Goal: Obtain resource: Download file/media

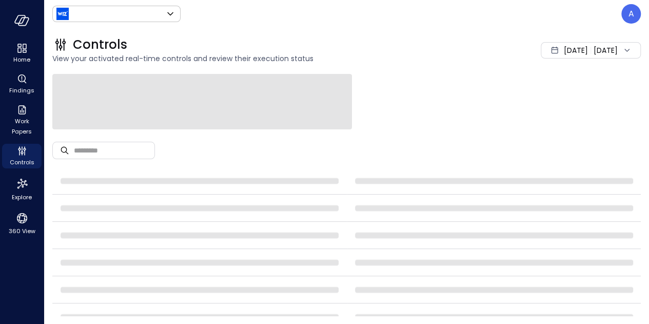
type input "******"
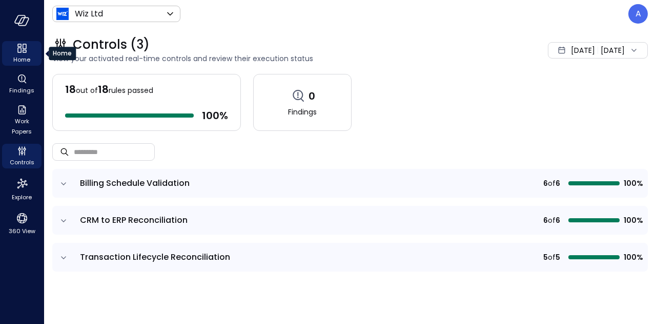
click at [18, 56] on span "Home" at bounding box center [21, 59] width 17 height 10
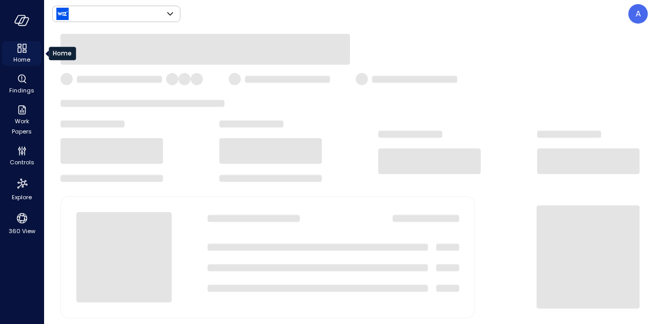
type input "******"
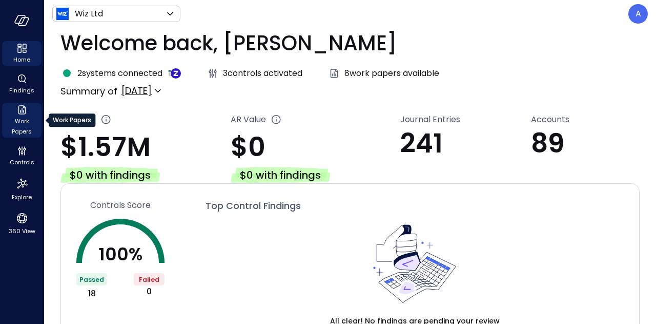
click at [23, 128] on span "Work Papers" at bounding box center [21, 126] width 31 height 21
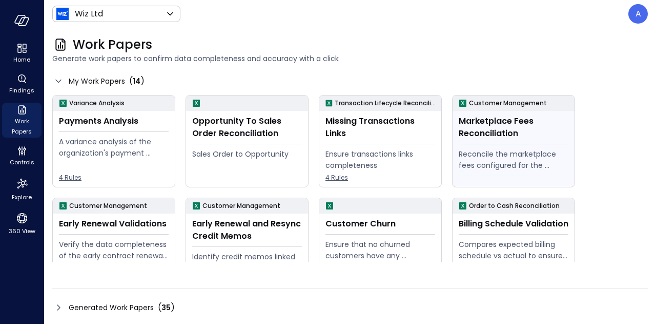
click at [512, 137] on div "Marketplace Fees Reconciliation" at bounding box center [514, 127] width 110 height 25
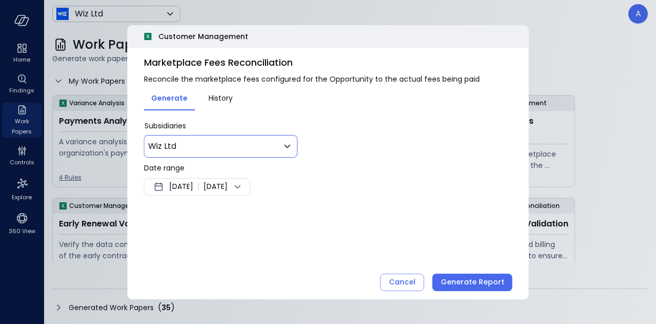
click at [230, 144] on body "Home Findings Work Papers Controls Explore 360 View Wiz Ltd ****** ​ A Work Pap…" at bounding box center [328, 162] width 656 height 324
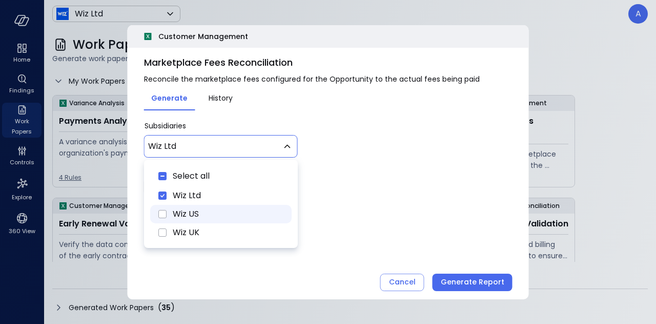
click at [189, 211] on span "Wiz US" at bounding box center [228, 214] width 111 height 12
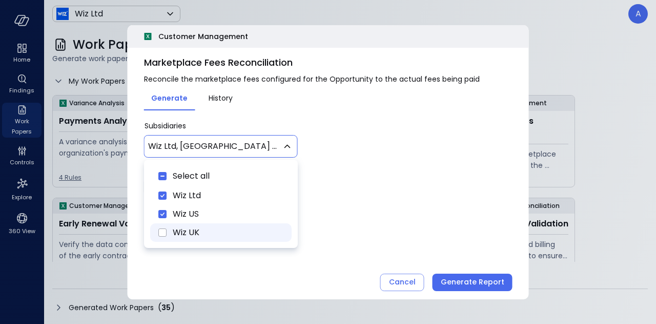
click at [184, 234] on span "Wiz UK" at bounding box center [228, 232] width 111 height 12
type input "********"
click at [413, 177] on div at bounding box center [328, 162] width 656 height 324
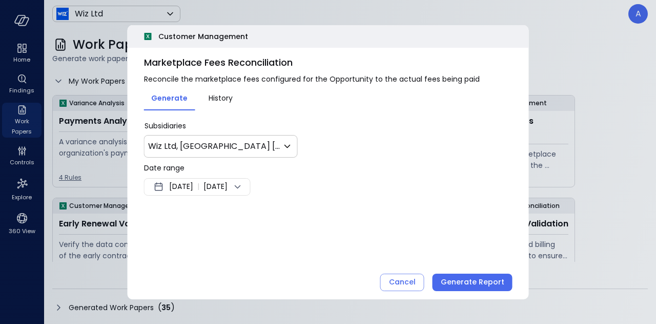
click at [171, 188] on span "Aug 13, 2025" at bounding box center [181, 187] width 24 height 12
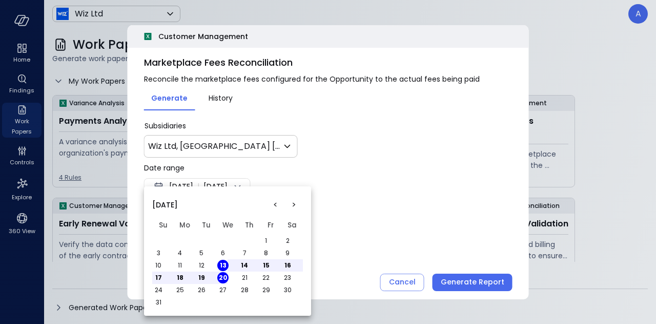
click at [264, 237] on button "1" at bounding box center [265, 240] width 11 height 11
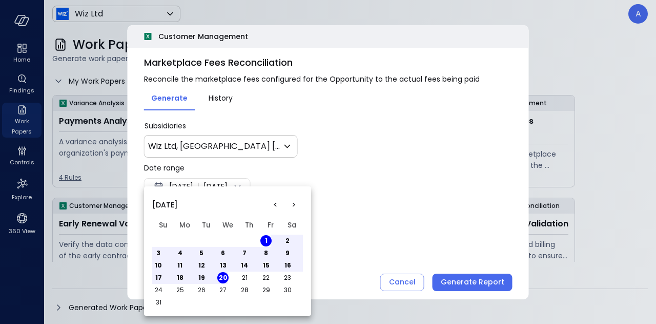
click at [409, 222] on div at bounding box center [328, 162] width 656 height 324
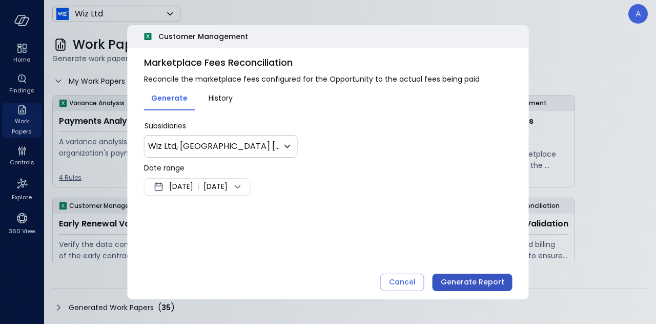
click at [451, 279] on div "Generate Report" at bounding box center [473, 281] width 64 height 13
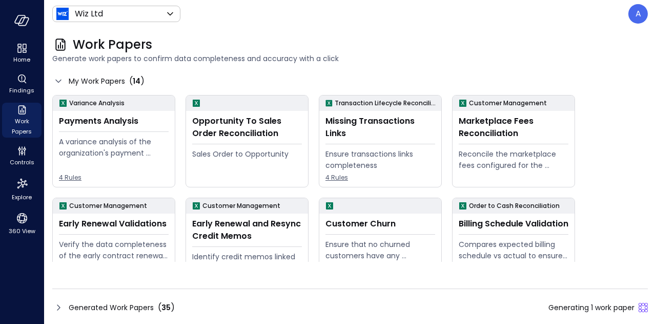
click at [575, 308] on span "Generating 1 work paper" at bounding box center [592, 307] width 86 height 11
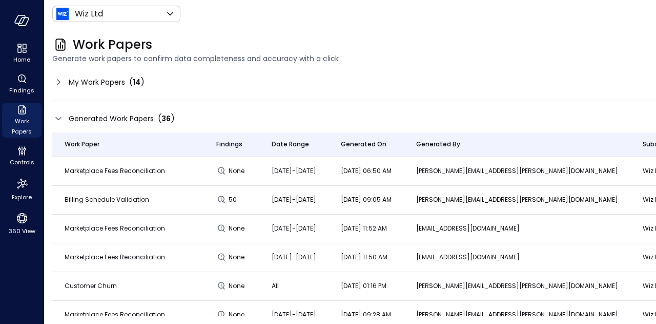
click at [58, 88] on div "My Work Papers ( 14 )" at bounding box center [449, 82] width 794 height 16
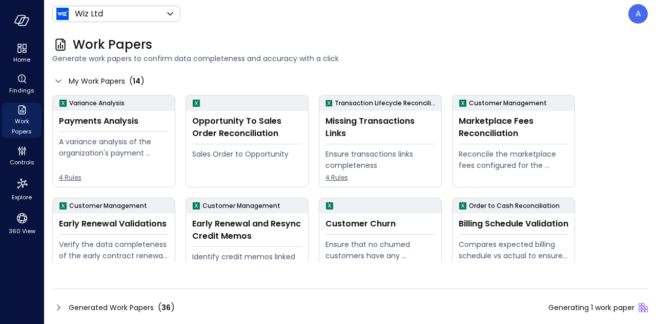
click at [62, 79] on icon at bounding box center [58, 81] width 12 height 12
click at [59, 79] on icon at bounding box center [58, 81] width 12 height 12
click at [472, 121] on div "Marketplace Fees Reconciliation" at bounding box center [514, 127] width 110 height 25
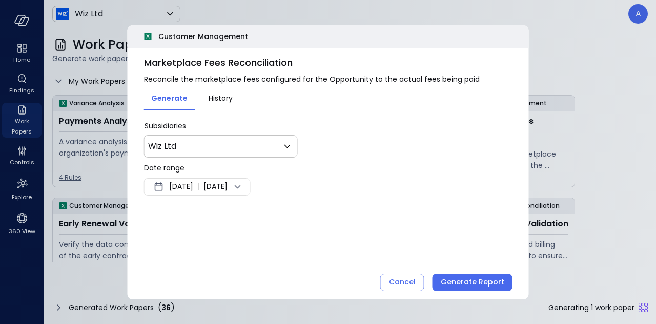
click at [191, 189] on span "Aug 13, 2025" at bounding box center [181, 187] width 24 height 12
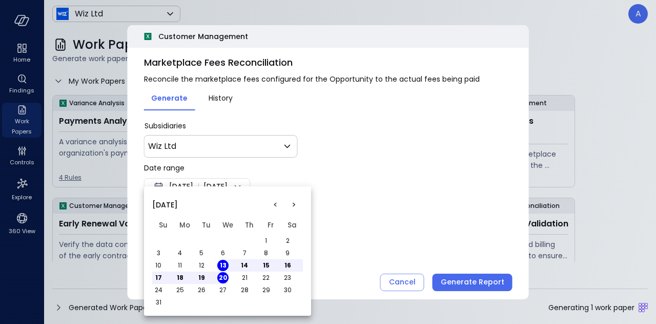
click at [278, 202] on button "<" at bounding box center [275, 204] width 18 height 18
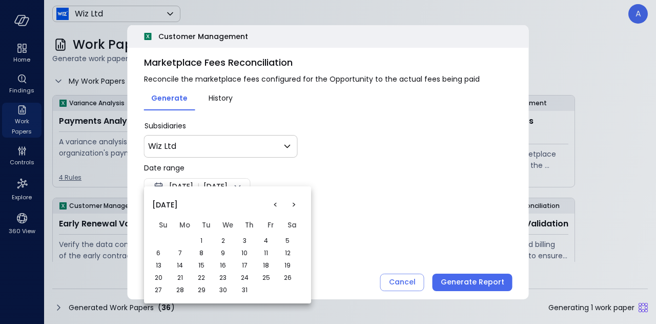
click at [278, 202] on button "<" at bounding box center [275, 204] width 18 height 18
click at [160, 239] on button "1" at bounding box center [158, 240] width 11 height 11
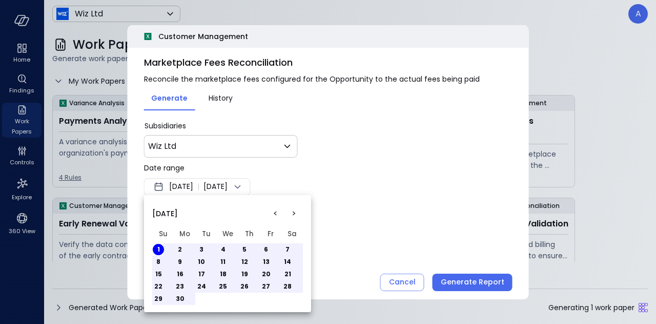
click at [456, 284] on div at bounding box center [328, 162] width 656 height 324
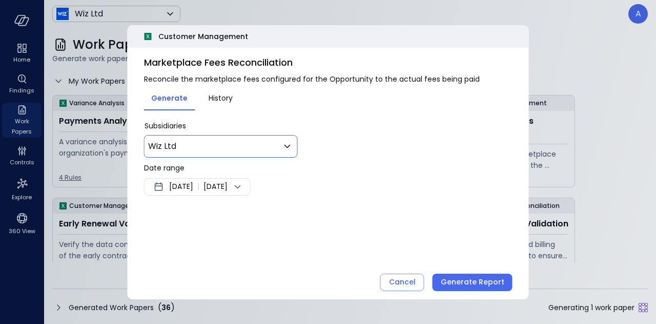
click at [240, 149] on body "Home Findings Work Papers Controls Explore 360 View Wiz Ltd ****** ​ A Work Pap…" at bounding box center [328, 162] width 656 height 324
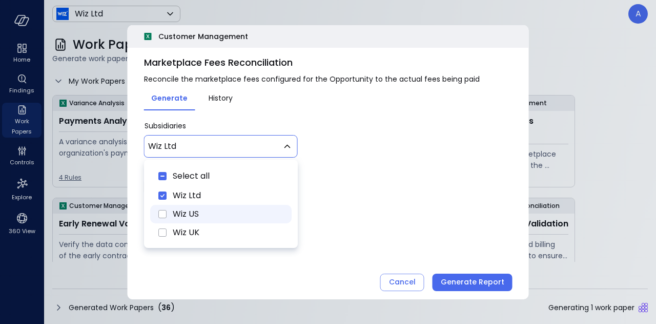
click at [191, 212] on span "Wiz US" at bounding box center [228, 214] width 111 height 12
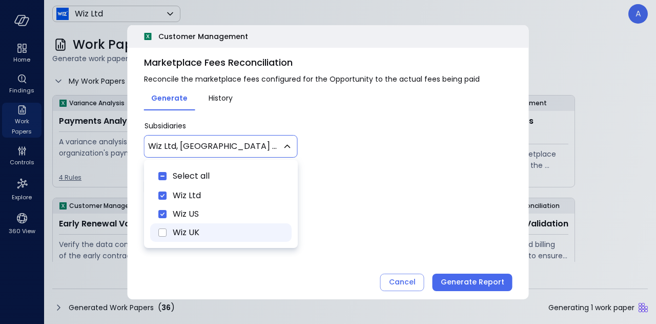
click at [173, 236] on span "Wiz UK" at bounding box center [228, 232] width 111 height 12
type input "********"
click at [473, 282] on div at bounding box center [328, 162] width 656 height 324
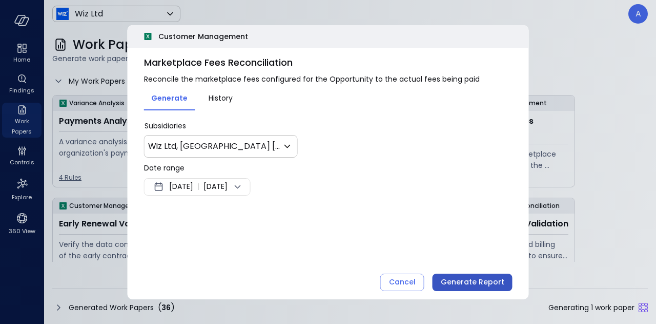
click at [462, 280] on div "Generate Report" at bounding box center [473, 281] width 64 height 13
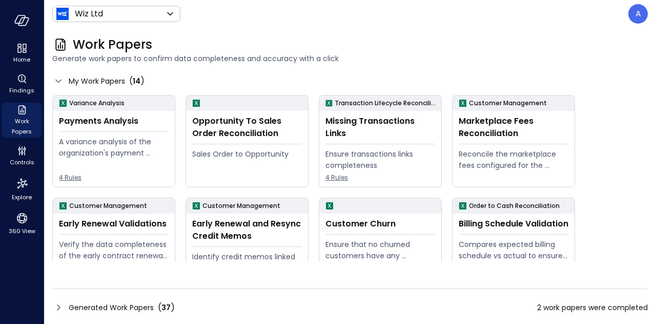
click at [267, 58] on span "Generate work papers to confirm data completeness and accuracy with a click" at bounding box center [350, 58] width 596 height 11
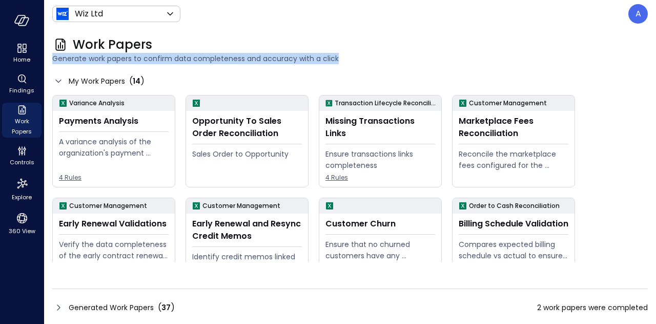
click at [267, 58] on span "Generate work papers to confirm data completeness and accuracy with a click" at bounding box center [350, 58] width 596 height 11
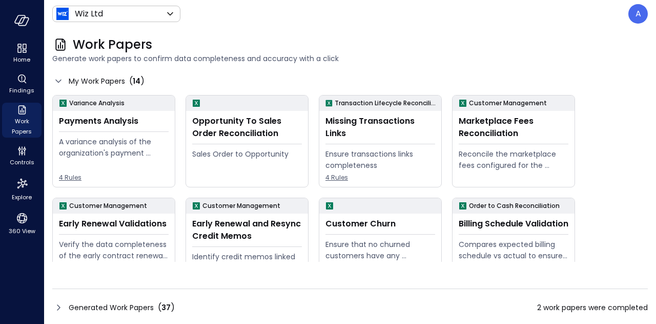
click at [307, 74] on div "My Work Papers ( 14 )" at bounding box center [350, 81] width 596 height 15
click at [276, 58] on span "Generate work papers to confirm data completeness and accuracy with a click" at bounding box center [350, 58] width 596 height 11
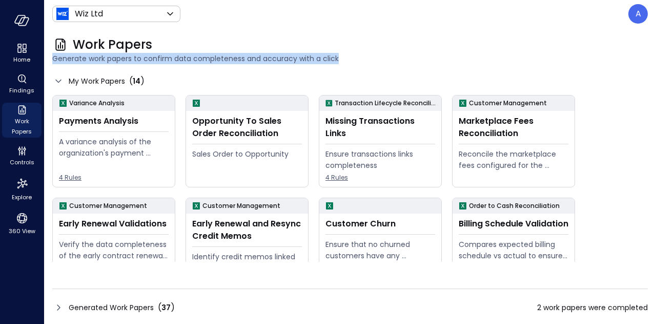
click at [276, 58] on span "Generate work papers to confirm data completeness and accuracy with a click" at bounding box center [350, 58] width 596 height 11
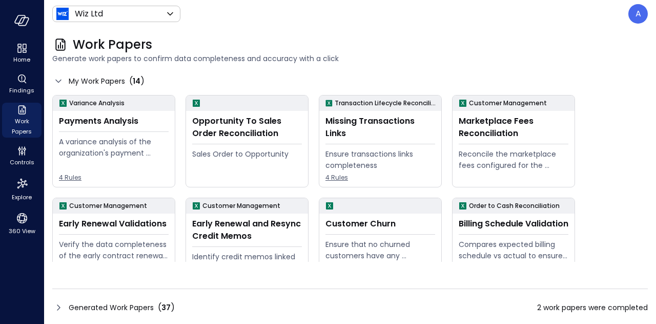
click at [595, 117] on div "Variance Analysis Payments Analysis A variance analysis of the organization's p…" at bounding box center [345, 290] width 606 height 410
click at [528, 134] on div "Marketplace Fees Reconciliation" at bounding box center [514, 127] width 110 height 25
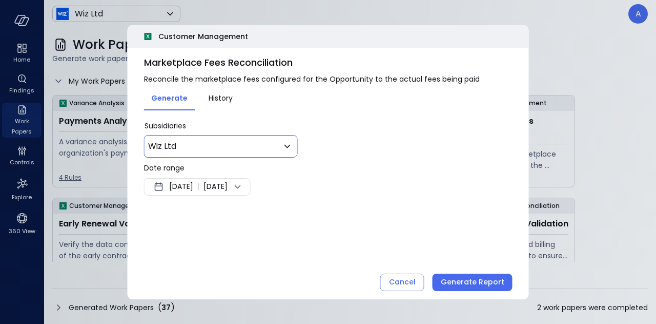
click at [188, 152] on body "Home Findings Work Papers Controls Explore 360 View Wiz Ltd ****** ​ A Work Pap…" at bounding box center [328, 162] width 656 height 324
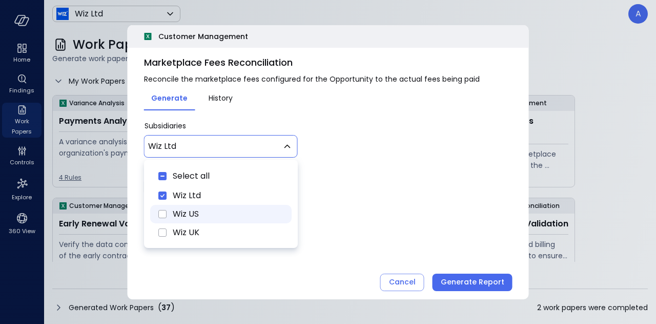
click at [163, 216] on rect "Wiz US" at bounding box center [163, 214] width 8 height 8
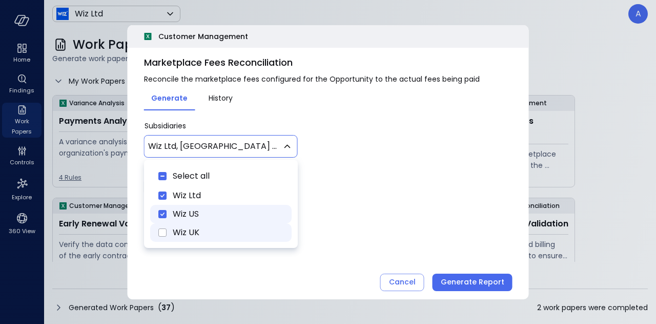
click at [163, 227] on icon "Wiz UK" at bounding box center [162, 232] width 12 height 12
type input "********"
click at [463, 286] on div at bounding box center [328, 162] width 656 height 324
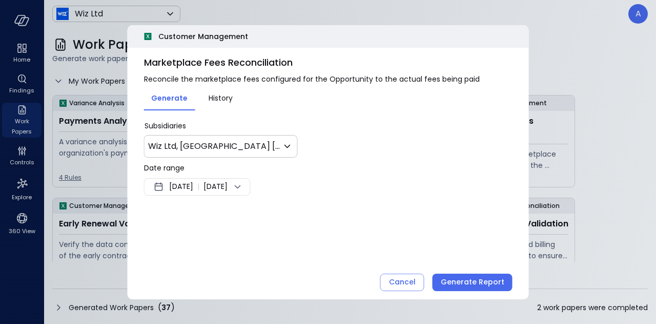
click at [193, 188] on span "Aug 13, 2025" at bounding box center [181, 187] width 24 height 12
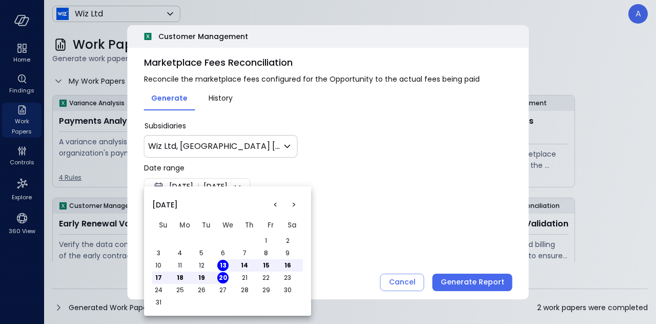
click at [275, 205] on button "<" at bounding box center [275, 204] width 18 height 18
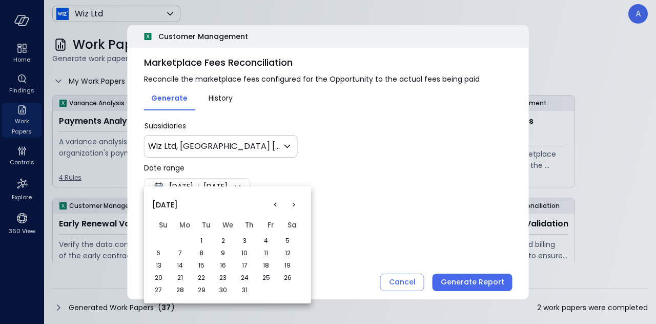
click at [275, 205] on button "<" at bounding box center [275, 204] width 18 height 18
click at [294, 206] on button ">" at bounding box center [294, 204] width 18 height 18
click at [163, 239] on button "1" at bounding box center [158, 240] width 11 height 11
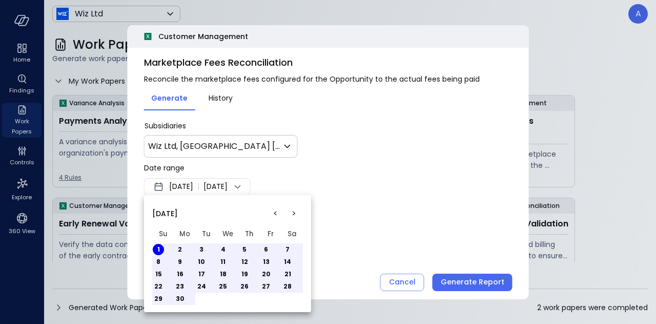
click at [394, 254] on div at bounding box center [328, 162] width 656 height 324
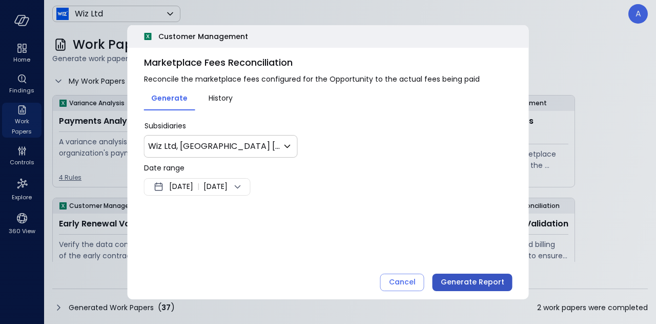
click at [473, 285] on div "Generate Report" at bounding box center [473, 281] width 64 height 13
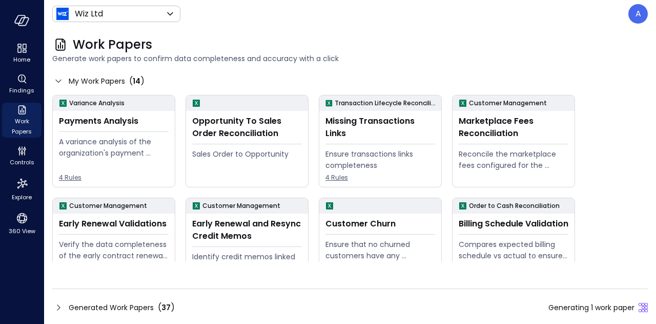
click at [583, 307] on span "Generating 1 work paper" at bounding box center [592, 307] width 86 height 11
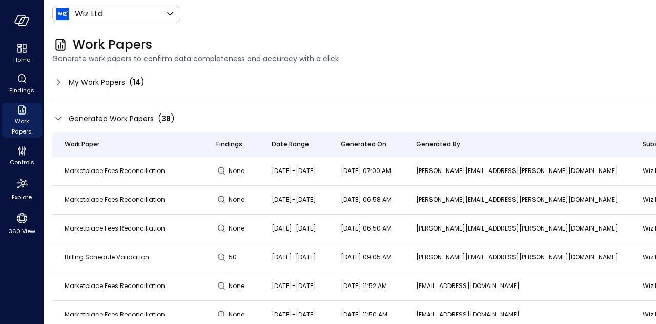
click at [295, 181] on td "Jun 1 2025-Aug 20 2025" at bounding box center [293, 171] width 69 height 29
click at [144, 13] on body "Home Findings Work Papers Controls Explore 360 View Wiz Ltd ****** ​ A Work Pap…" at bounding box center [328, 162] width 656 height 324
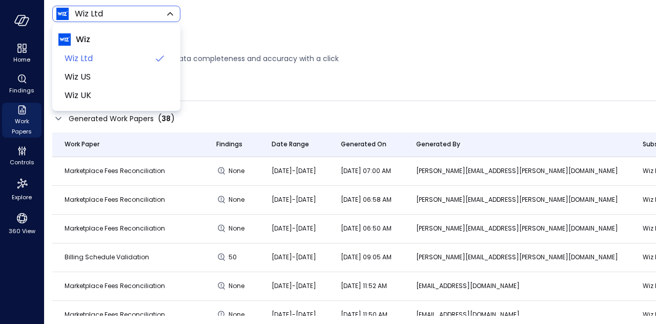
click at [135, 37] on span "Wiz" at bounding box center [116, 39] width 116 height 18
click at [155, 80] on span "Wiz US" at bounding box center [116, 77] width 102 height 12
type input "******"
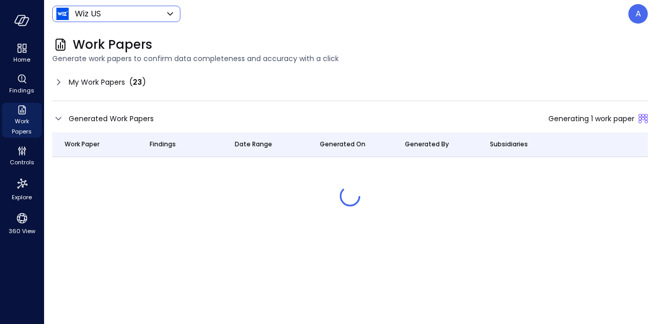
click at [84, 16] on body "Home Findings Work Papers Controls Explore 360 View Wiz US ****** ​ A Work Pape…" at bounding box center [328, 162] width 656 height 324
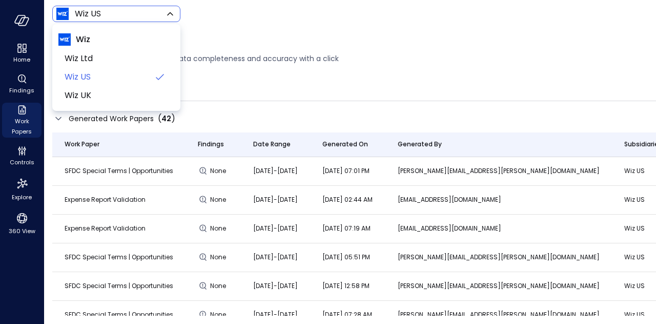
click at [20, 81] on div at bounding box center [328, 162] width 656 height 324
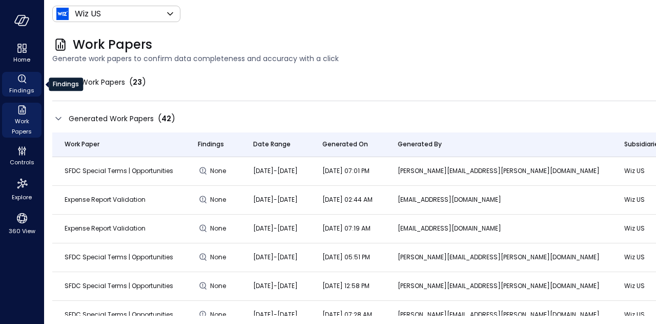
click at [28, 92] on span "Findings" at bounding box center [21, 90] width 25 height 10
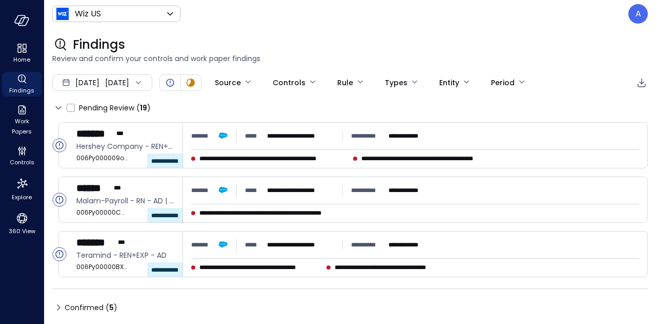
click at [122, 85] on div "Aug 1, 2025 Aug 20, 2025" at bounding box center [102, 82] width 100 height 16
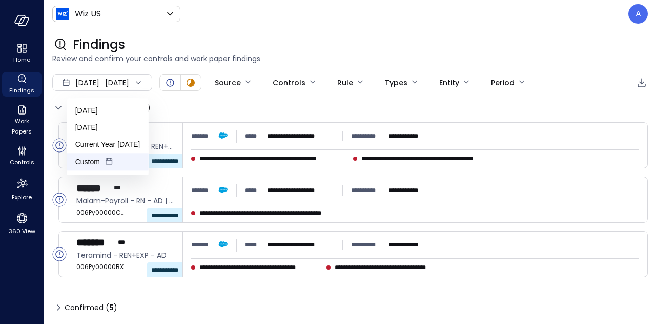
click at [104, 156] on icon at bounding box center [109, 161] width 10 height 10
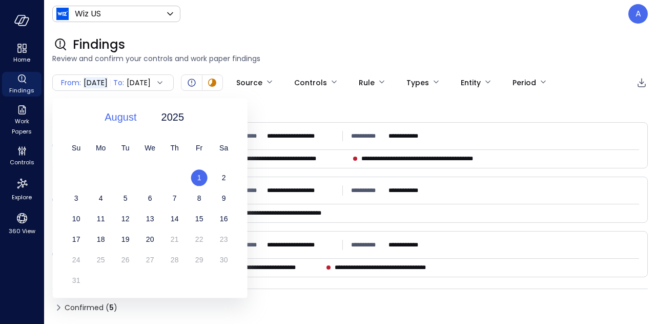
click at [118, 116] on span "August" at bounding box center [121, 116] width 32 height 15
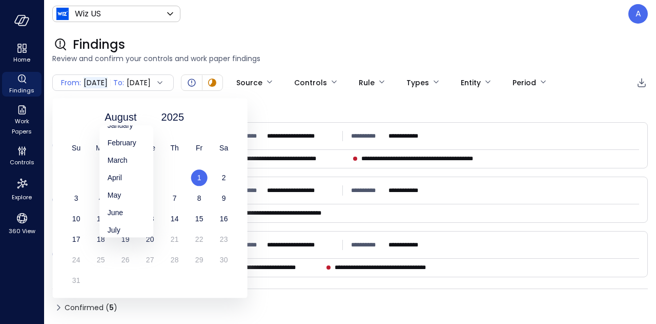
scroll to position [20, 0]
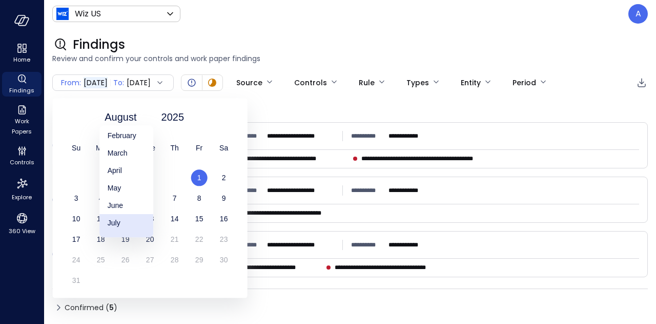
click at [110, 218] on div "July" at bounding box center [126, 222] width 54 height 17
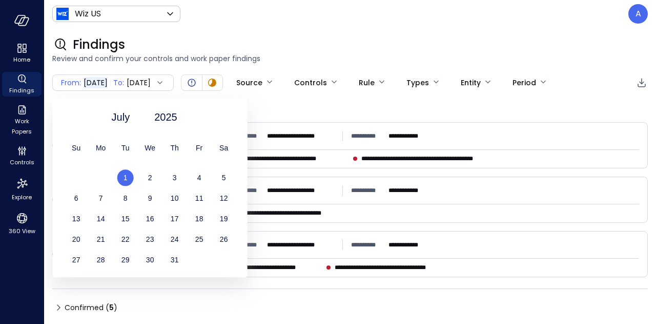
click at [129, 180] on div "1" at bounding box center [125, 177] width 25 height 16
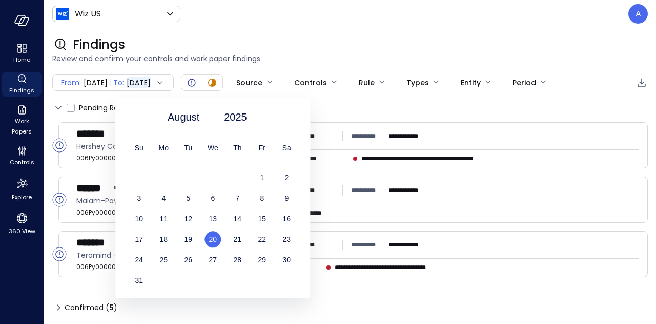
click at [212, 240] on span "20" at bounding box center [213, 239] width 8 height 8
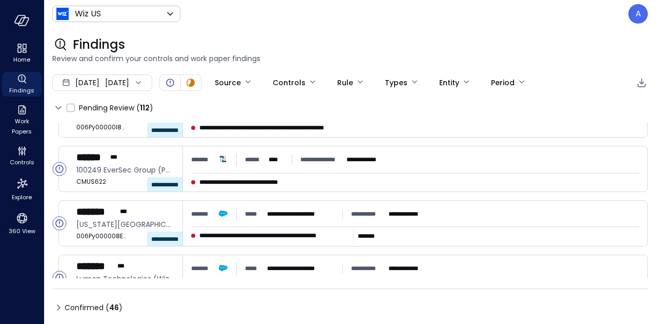
scroll to position [2010, 0]
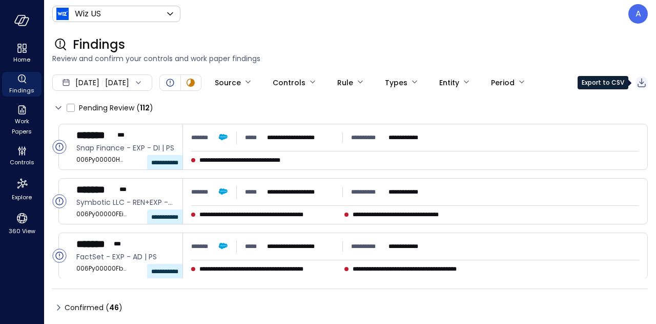
click at [641, 85] on icon "Export to CSV" at bounding box center [642, 82] width 12 height 12
